Goal: Task Accomplishment & Management: Manage account settings

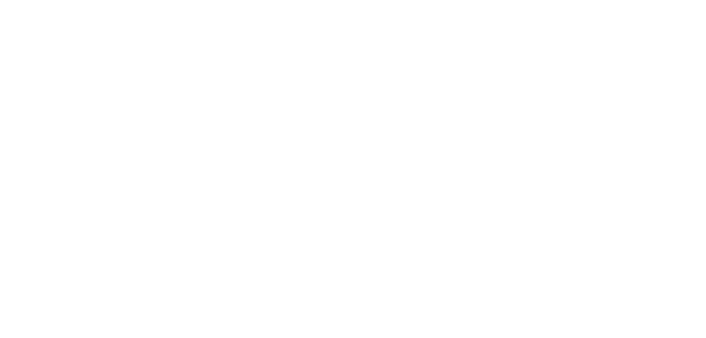
click at [676, 56] on body at bounding box center [353, 169] width 706 height 338
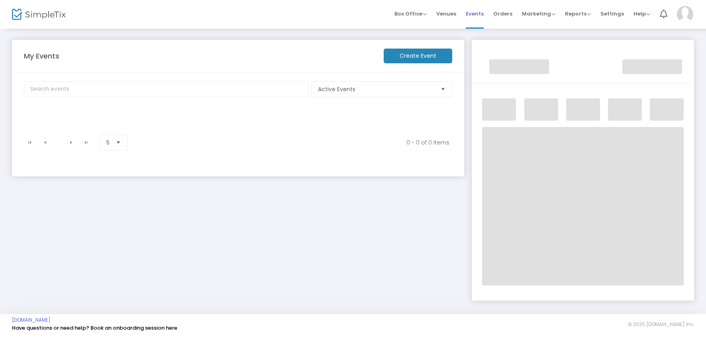
click at [479, 15] on span "Events" at bounding box center [475, 14] width 18 height 20
